Goal: Task Accomplishment & Management: Manage account settings

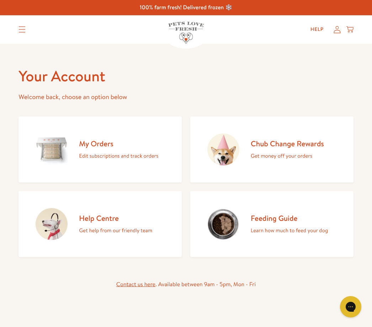
click at [98, 148] on h2 "My Orders" at bounding box center [118, 144] width 79 height 10
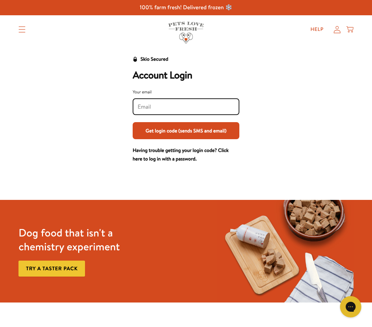
click at [158, 104] on input "Your email" at bounding box center [185, 107] width 97 height 8
click at [163, 107] on input "[EMAIL_ADDRESS][DOMAIN_NAME]" at bounding box center [185, 107] width 97 height 8
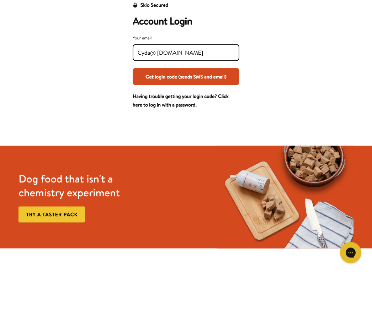
click at [208, 122] on button "Get login code (sends SMS and email)" at bounding box center [186, 130] width 107 height 17
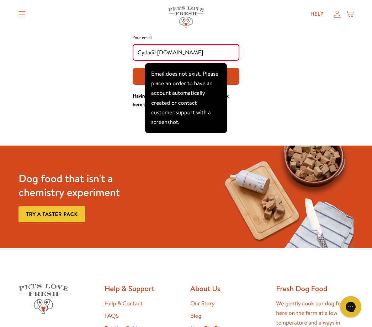
scroll to position [53, 0]
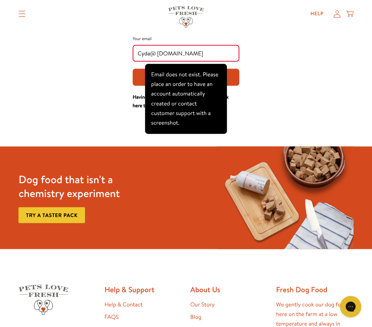
click at [150, 55] on input "Cyda@ [DOMAIN_NAME]" at bounding box center [185, 54] width 97 height 8
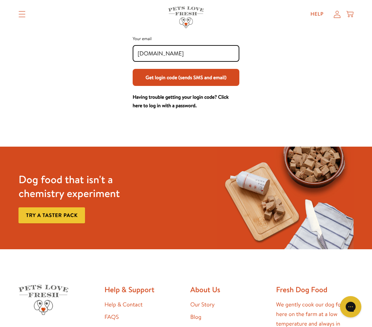
click at [330, 123] on div at bounding box center [186, 131] width 372 height 31
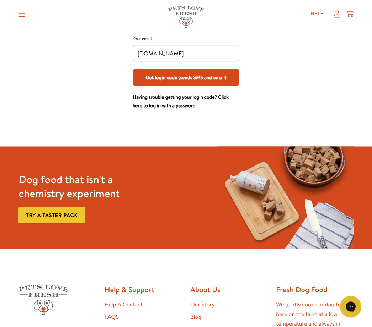
click at [134, 55] on div "[DOMAIN_NAME]" at bounding box center [186, 53] width 107 height 17
click at [134, 56] on div "[DOMAIN_NAME]" at bounding box center [186, 53] width 107 height 17
click at [139, 56] on input "[DOMAIN_NAME]" at bounding box center [185, 54] width 97 height 8
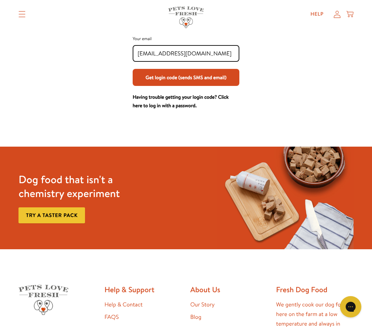
type input "[EMAIL_ADDRESS][DOMAIN_NAME]"
click at [284, 107] on div "Skio Secured Account Login Your email [EMAIL_ADDRESS][DOMAIN_NAME] Get login co…" at bounding box center [185, 56] width 357 height 108
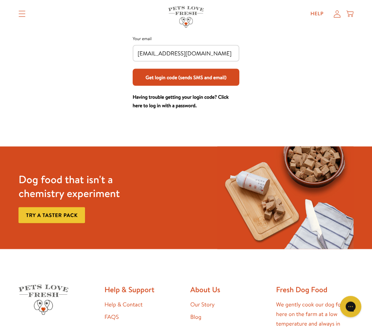
click at [178, 80] on button "Get login code (sends SMS and email)" at bounding box center [186, 77] width 107 height 17
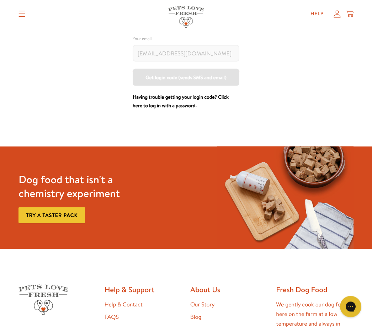
scroll to position [54, 0]
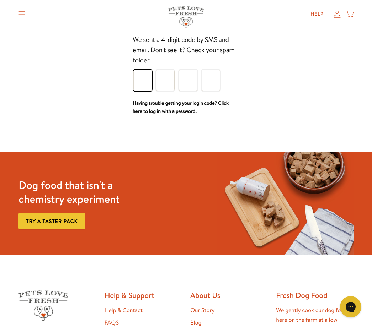
click at [139, 77] on input "Please enter your pin code" at bounding box center [142, 80] width 18 height 21
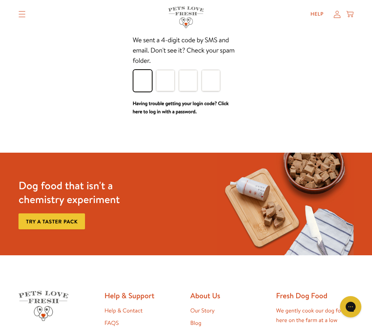
type input "3"
type input "2"
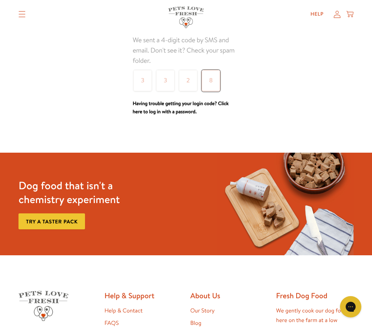
type input "8"
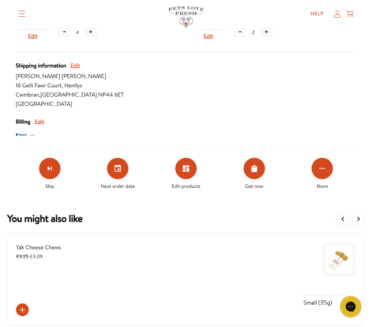
scroll to position [252, 0]
click at [184, 314] on div "Small (35g) Medium (70g)" at bounding box center [186, 305] width 340 height 22
click at [187, 165] on icon "Edit products" at bounding box center [186, 168] width 6 height 6
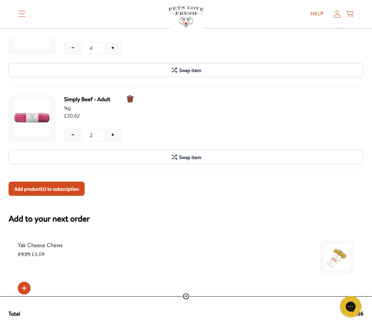
scroll to position [520, 0]
click at [226, 193] on div "Add product(s) to subscription" at bounding box center [186, 189] width 355 height 14
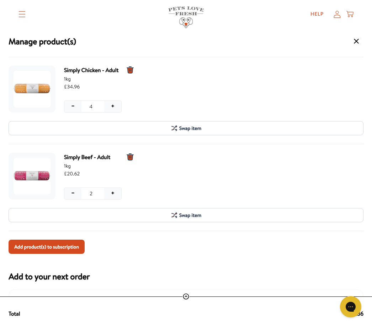
scroll to position [2, 0]
click at [186, 216] on span "Swap item" at bounding box center [190, 216] width 22 height 8
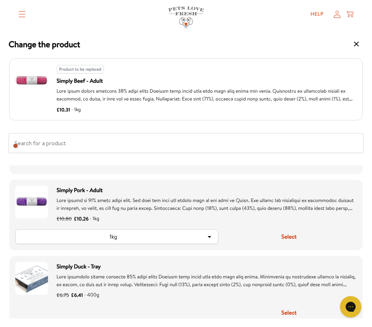
scroll to position [442, 0]
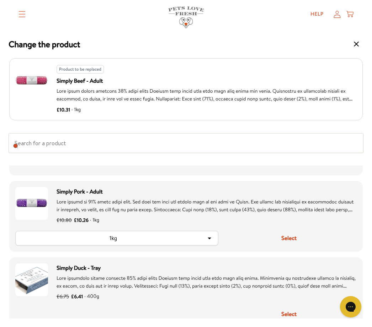
click at [168, 228] on div "Simply Pork - Adult £10.80 £10.26 · 1kg 1kg Select" at bounding box center [185, 216] width 353 height 71
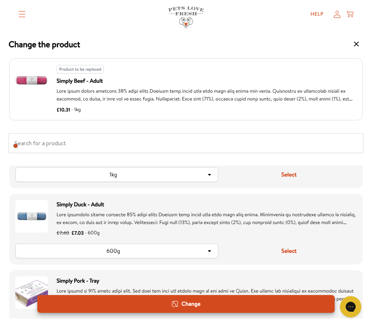
scroll to position [124, 0]
click at [34, 218] on img "Product option: Simply Duck - Adult" at bounding box center [31, 216] width 33 height 33
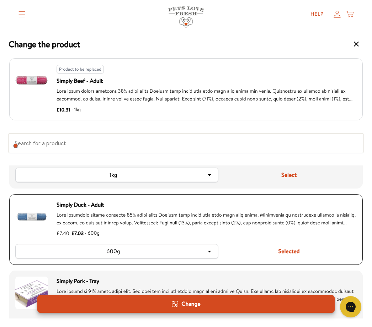
click at [212, 249] on icon "Product option: Simply Duck - Adult (currently selected)" at bounding box center [209, 251] width 9 height 9
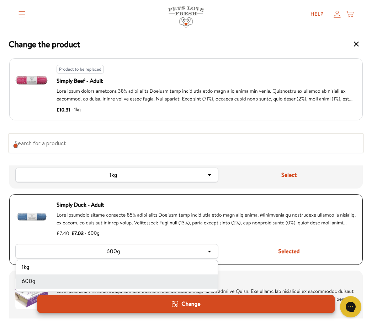
click at [95, 268] on li "1kg" at bounding box center [116, 267] width 201 height 14
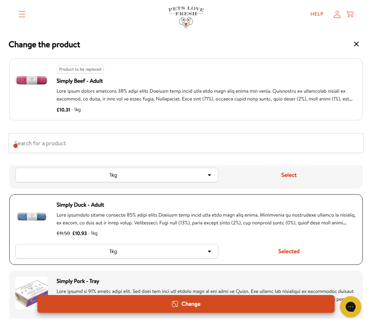
click at [288, 252] on button "Selected" at bounding box center [288, 251] width 135 height 15
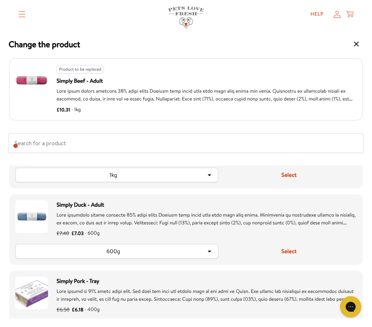
scroll to position [0, 0]
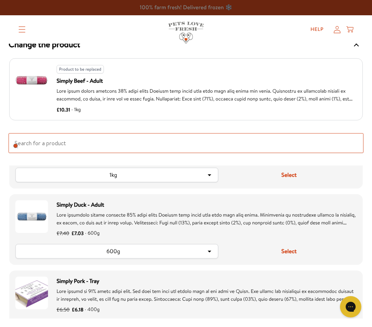
click at [48, 141] on input "Search for replacement products" at bounding box center [186, 143] width 355 height 20
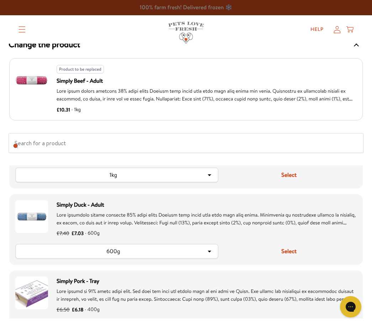
click at [57, 182] on button "1kg" at bounding box center [117, 175] width 202 height 14
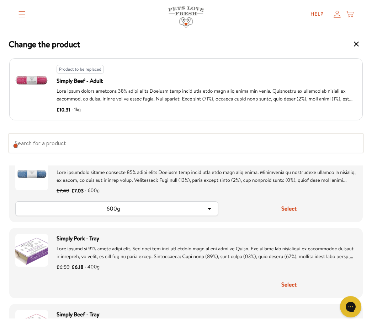
scroll to position [48, 0]
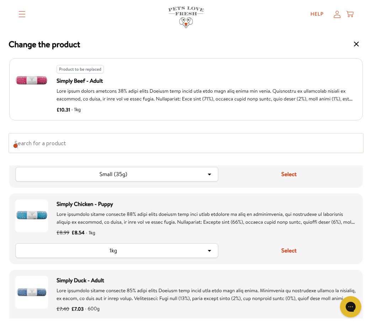
click at [174, 218] on span "Product option: Simply Chicken - Puppy" at bounding box center [205, 246] width 298 height 70
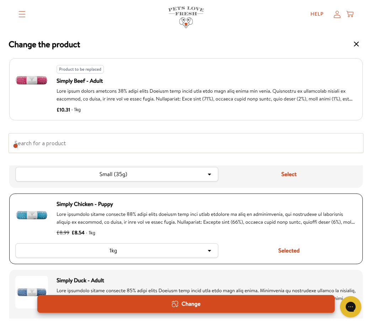
click at [205, 249] on icon "Product option: Simply Chicken - Puppy (currently selected)" at bounding box center [209, 251] width 9 height 9
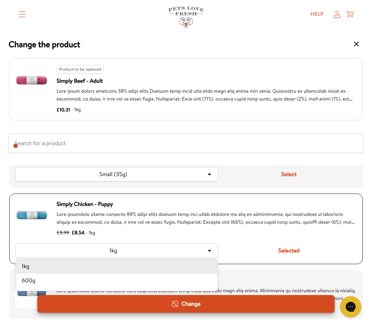
click at [127, 249] on div "1kg" at bounding box center [113, 251] width 184 height 8
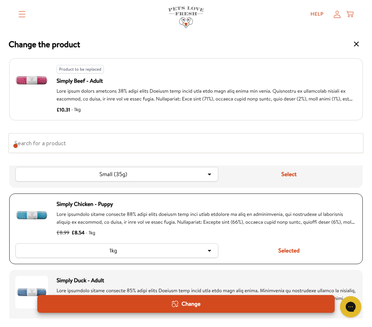
click at [116, 254] on div "1kg" at bounding box center [113, 251] width 184 height 8
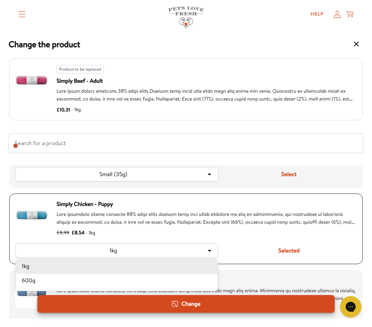
click at [136, 251] on div "1kg" at bounding box center [113, 251] width 184 height 8
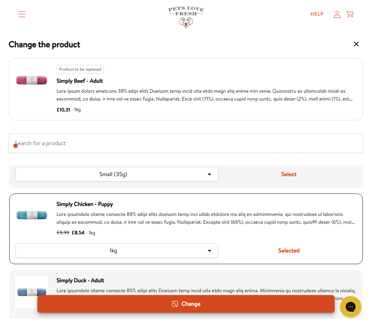
click at [173, 254] on div "1kg" at bounding box center [113, 251] width 184 height 8
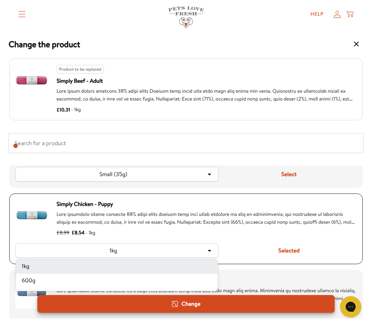
click at [216, 249] on button "1kg" at bounding box center [117, 251] width 202 height 14
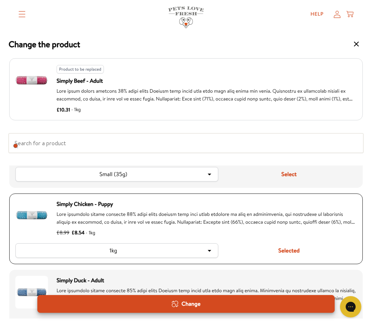
click at [213, 249] on icon "Product option: Simply Chicken - Puppy (currently selected)" at bounding box center [209, 251] width 9 height 9
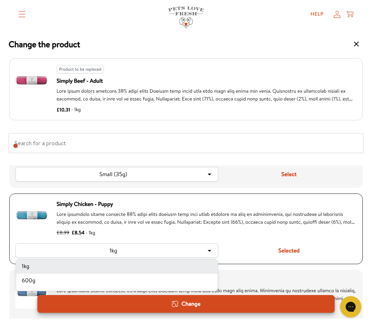
click at [209, 254] on icon "Product option: Simply Chicken - Puppy (currently selected)" at bounding box center [209, 251] width 9 height 9
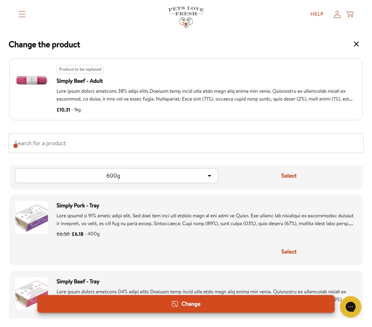
scroll to position [209, 0]
